Goal: Task Accomplishment & Management: Complete application form

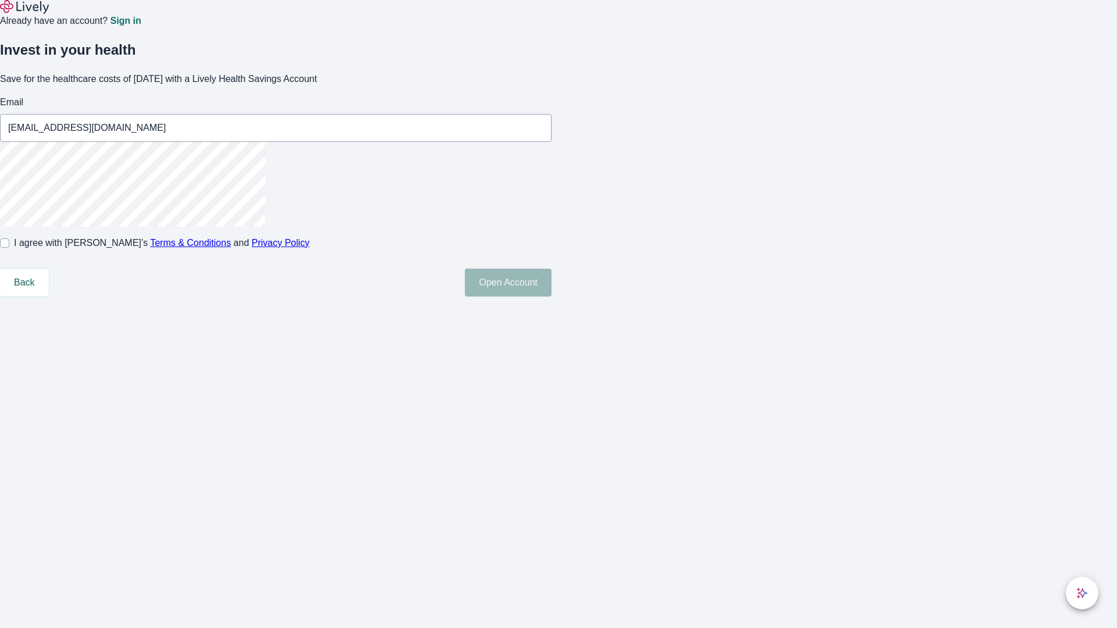
click at [9, 248] on input "I agree with Lively’s Terms & Conditions and Privacy Policy" at bounding box center [4, 242] width 9 height 9
checkbox input "true"
click at [551, 297] on button "Open Account" at bounding box center [508, 283] width 87 height 28
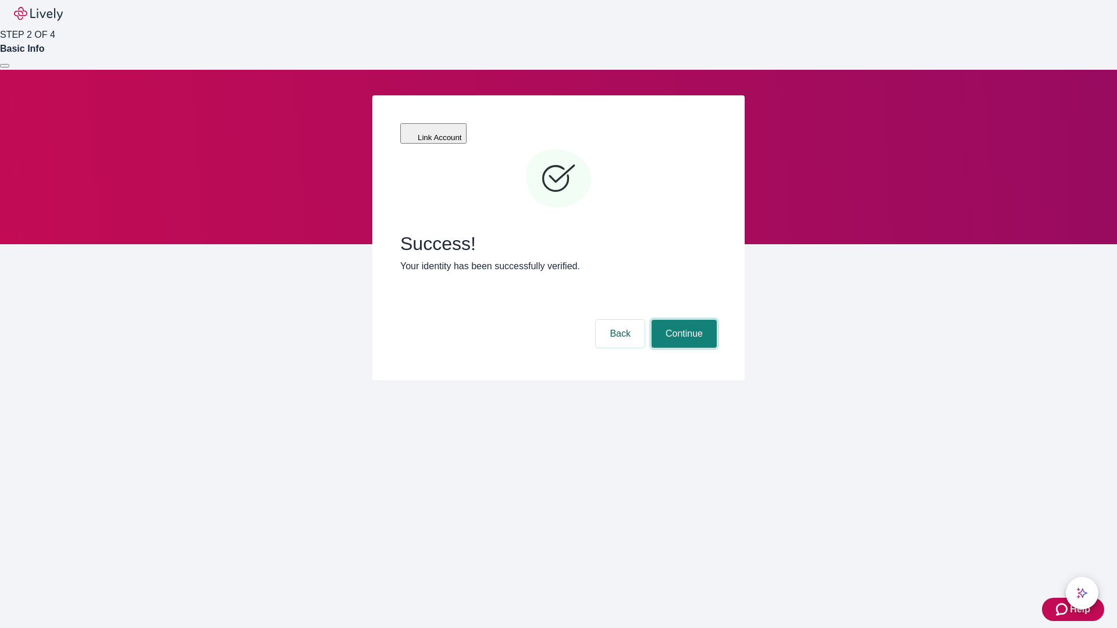
click at [682, 320] on button "Continue" at bounding box center [684, 334] width 65 height 28
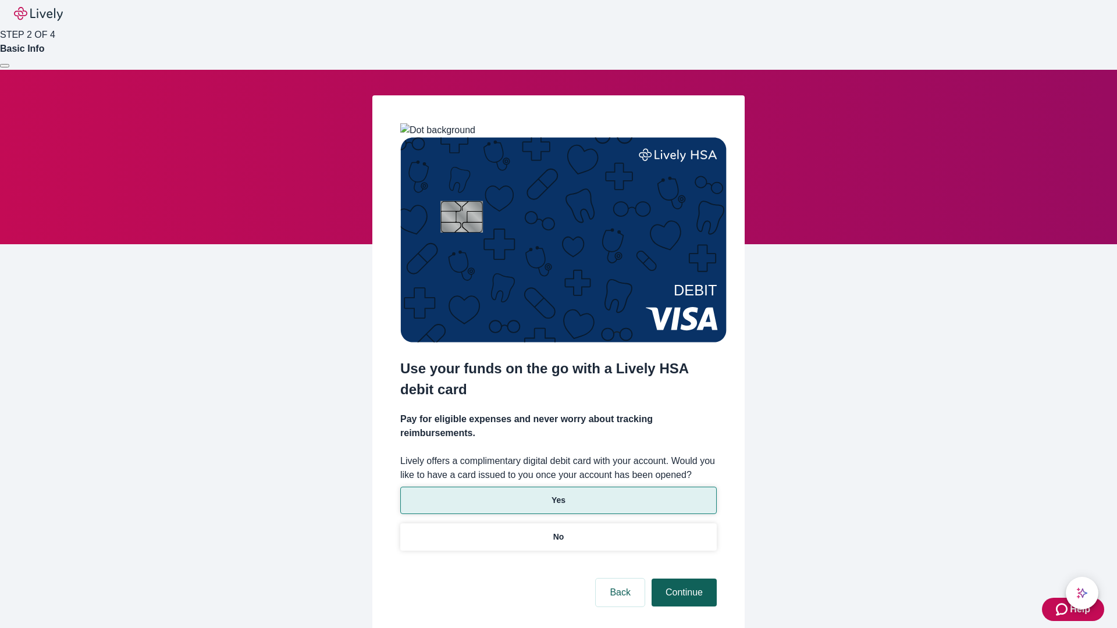
click at [558, 531] on p "No" at bounding box center [558, 537] width 11 height 12
click at [682, 579] on button "Continue" at bounding box center [684, 593] width 65 height 28
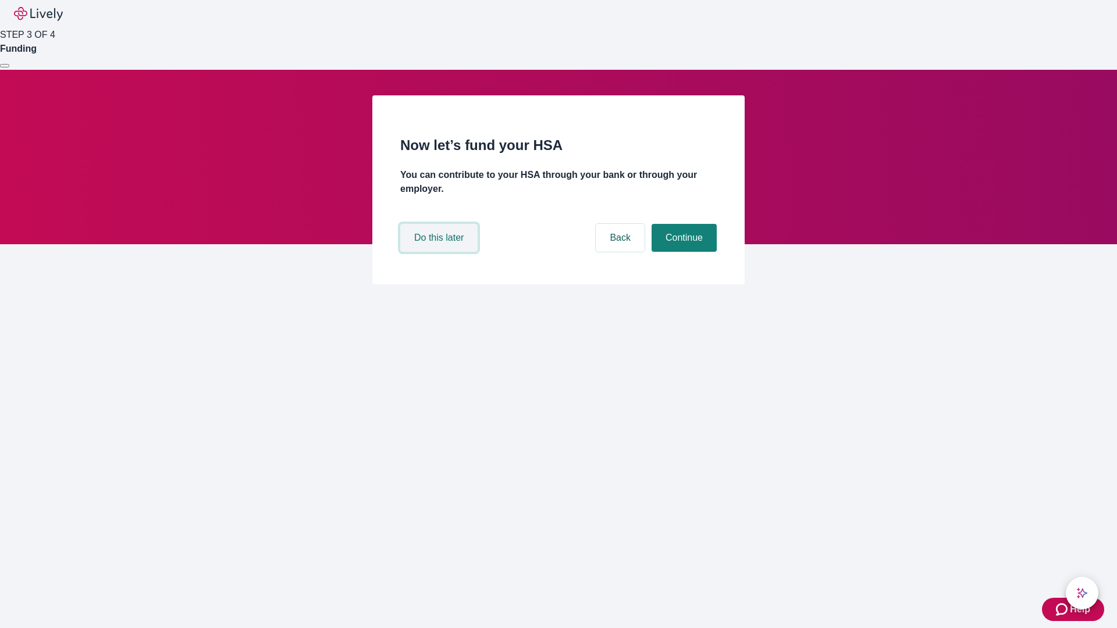
click at [440, 252] on button "Do this later" at bounding box center [438, 238] width 77 height 28
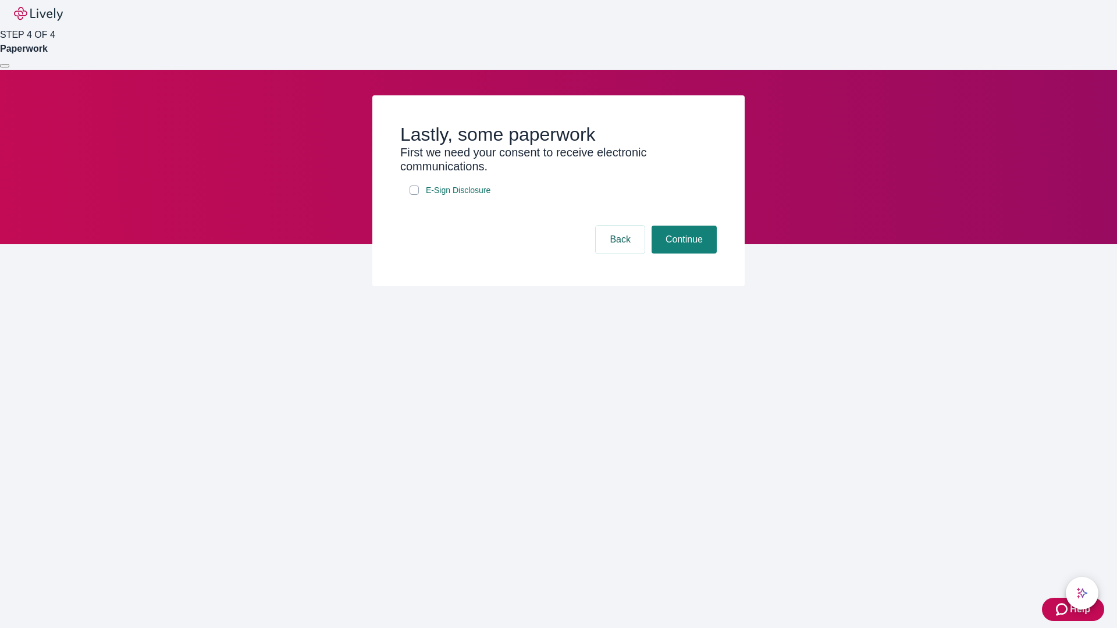
click at [414, 195] on input "E-Sign Disclosure" at bounding box center [414, 190] width 9 height 9
checkbox input "true"
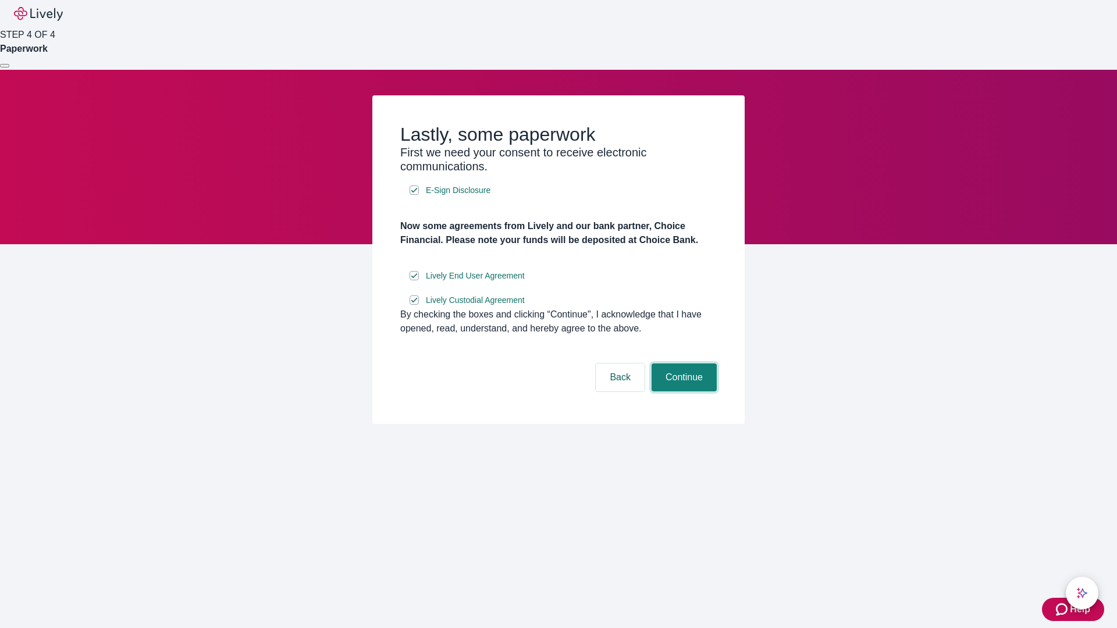
click at [682, 391] on button "Continue" at bounding box center [684, 378] width 65 height 28
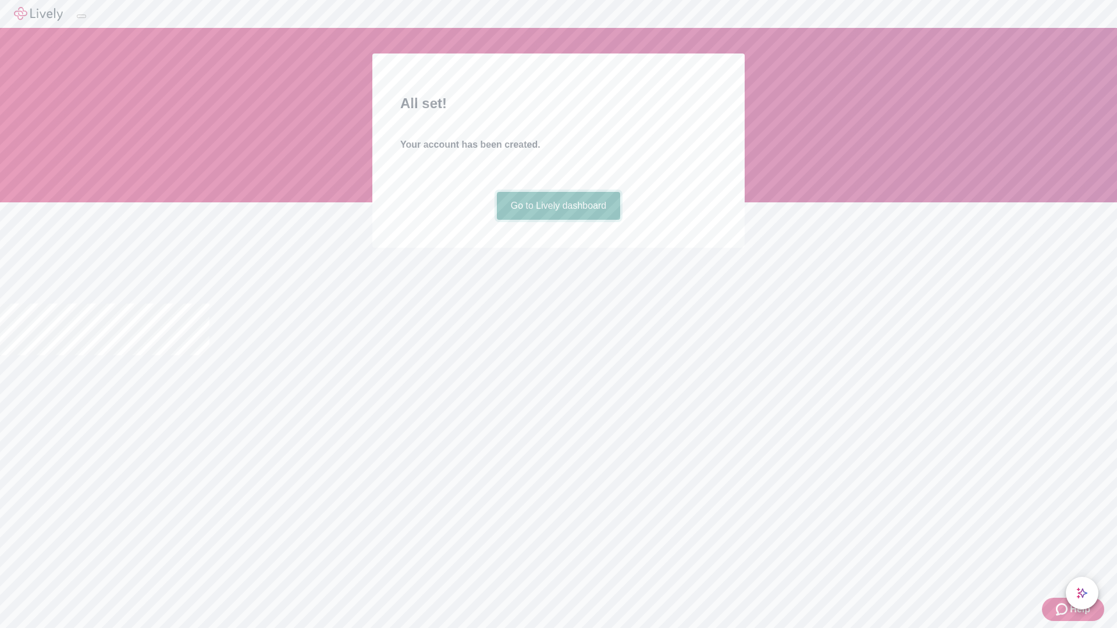
click at [558, 220] on link "Go to Lively dashboard" at bounding box center [559, 206] width 124 height 28
